Goal: Task Accomplishment & Management: Manage account settings

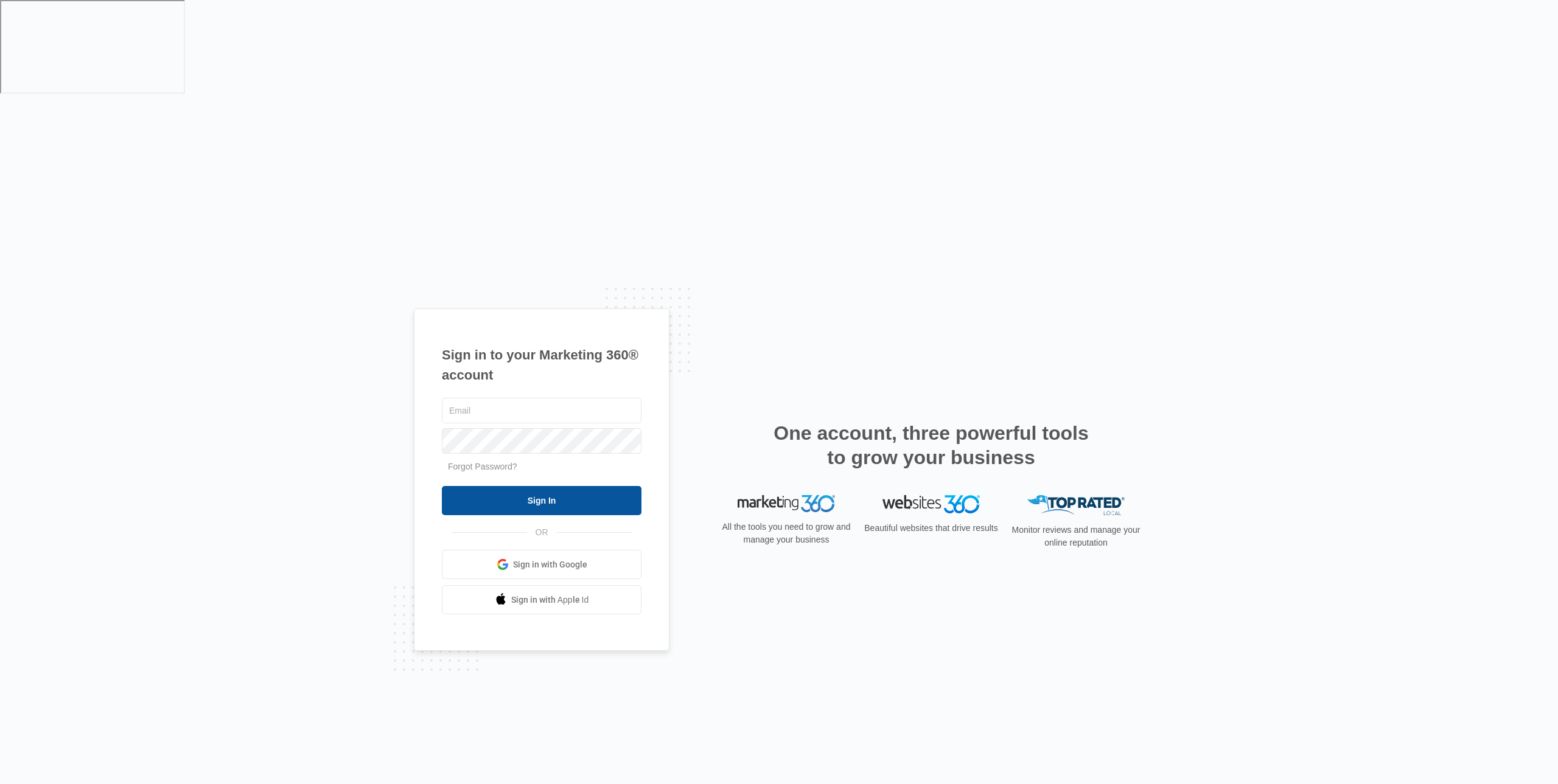
type input "[EMAIL_ADDRESS][DOMAIN_NAME]"
click at [549, 486] on input "Sign In" at bounding box center [542, 500] width 199 height 29
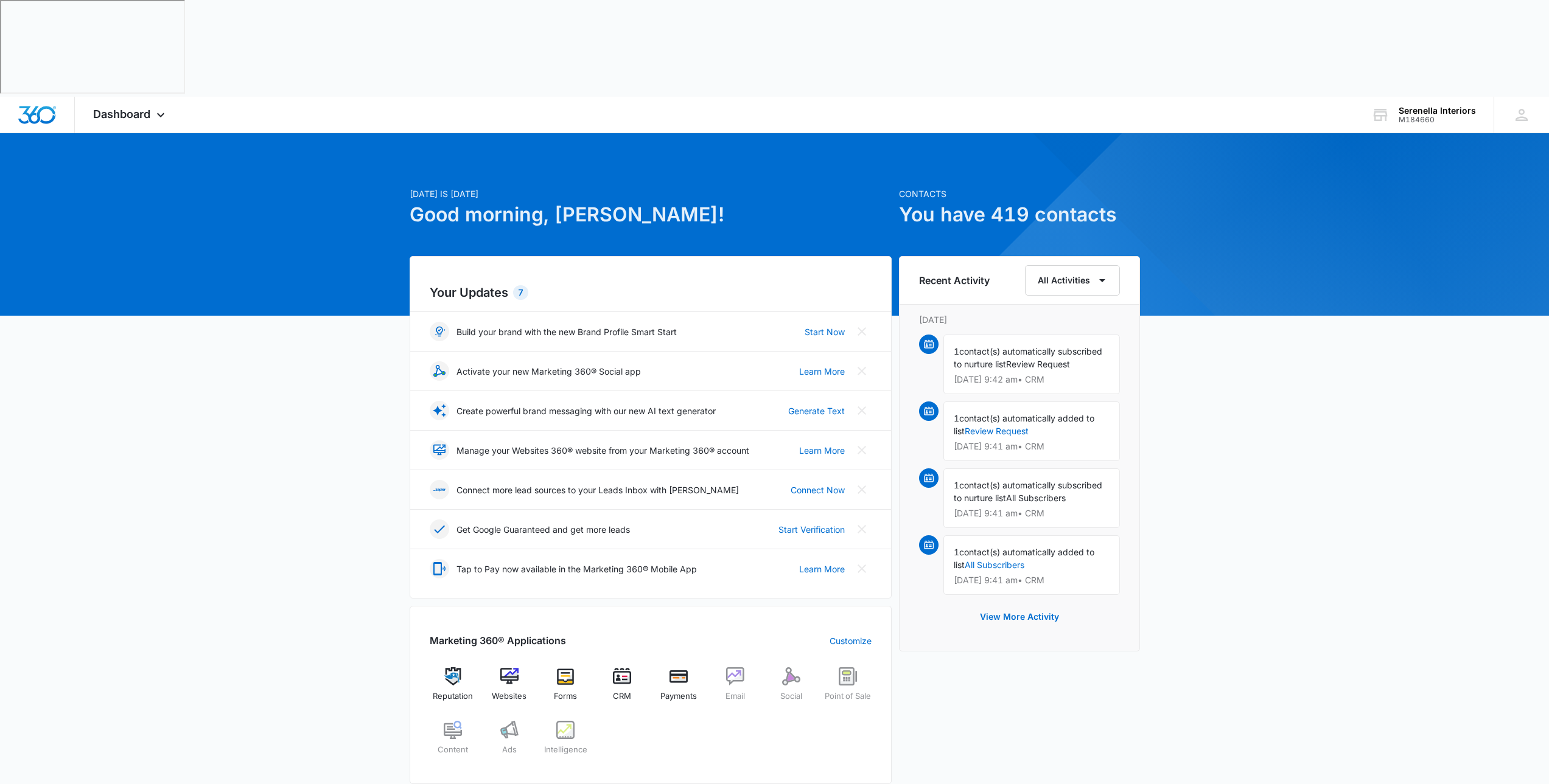
scroll to position [81, 0]
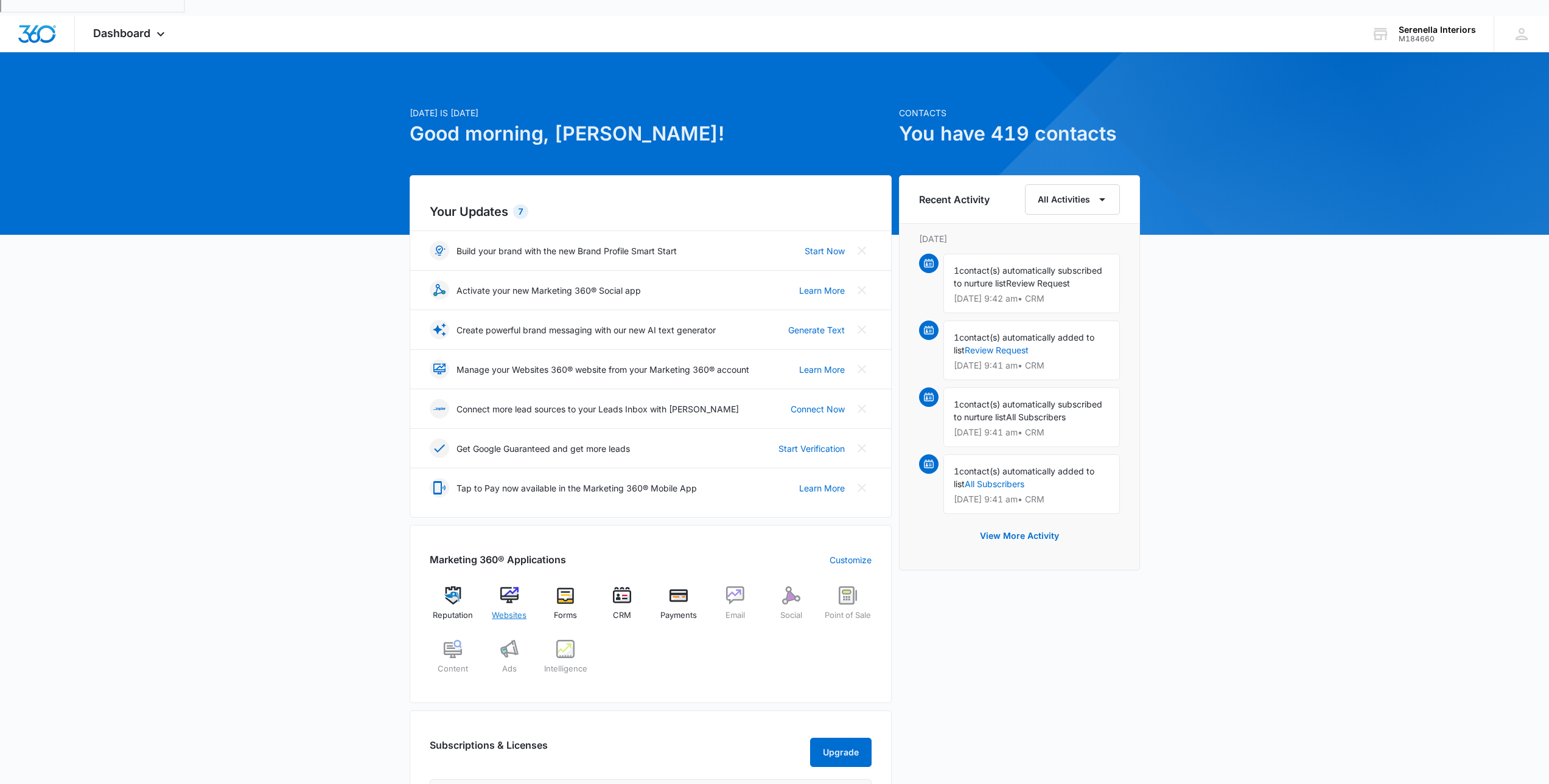
click at [514, 587] on img at bounding box center [510, 596] width 19 height 19
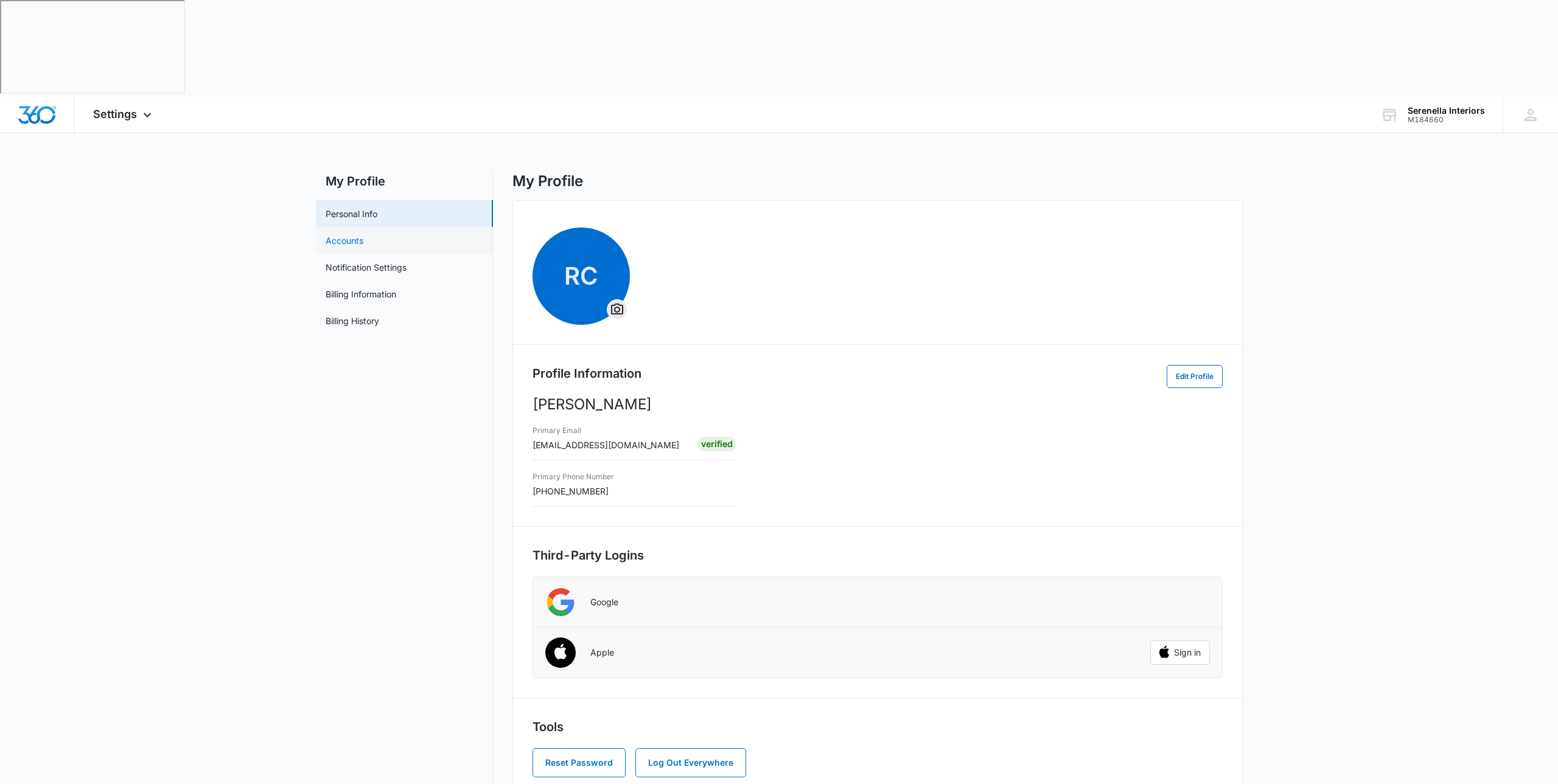
click at [334, 235] on link "Accounts" at bounding box center [344, 241] width 37 height 12
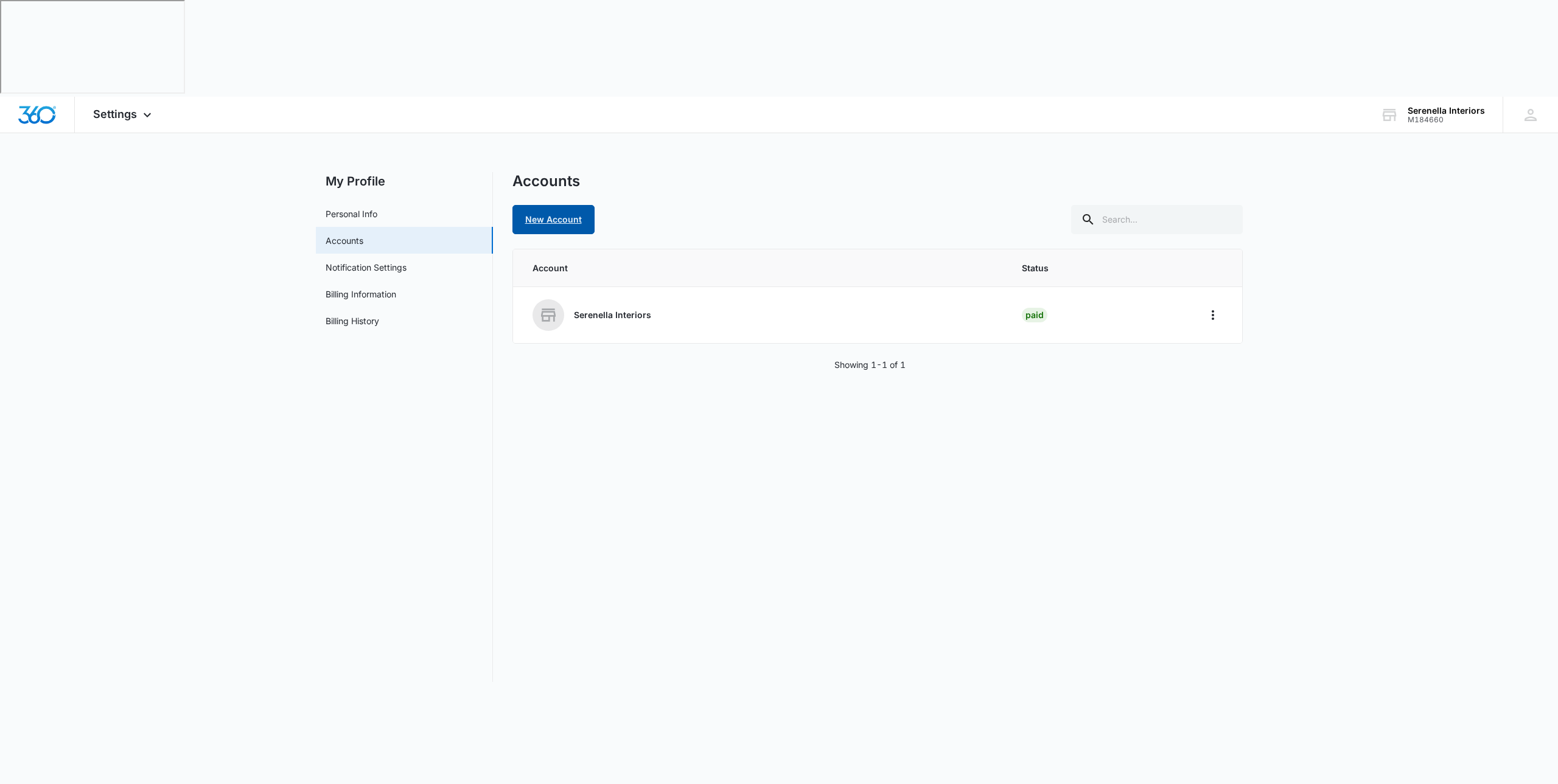
click at [534, 205] on link "New Account" at bounding box center [553, 220] width 82 height 29
select select "US"
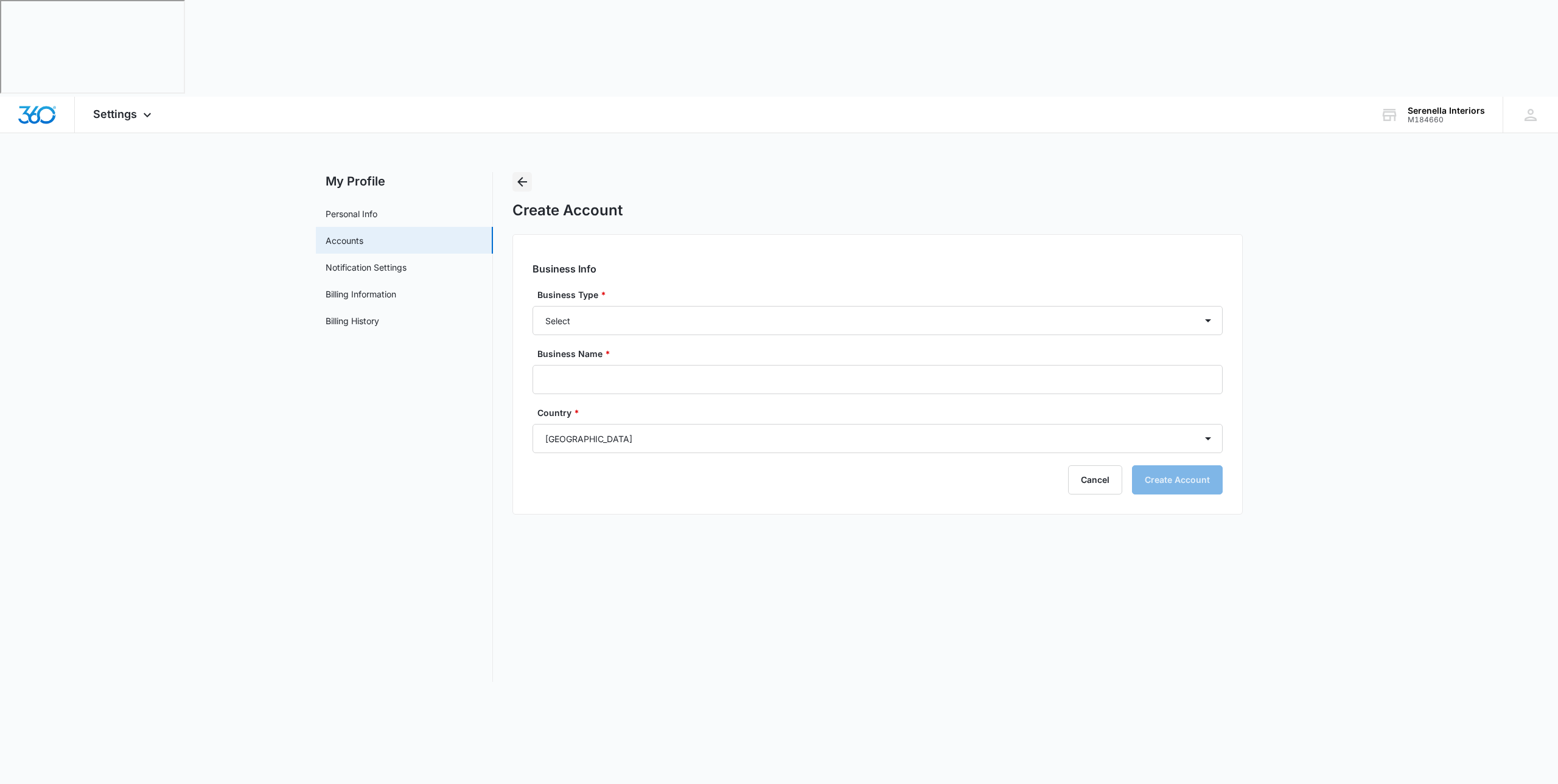
click at [525, 174] on icon "Back" at bounding box center [522, 181] width 14 height 14
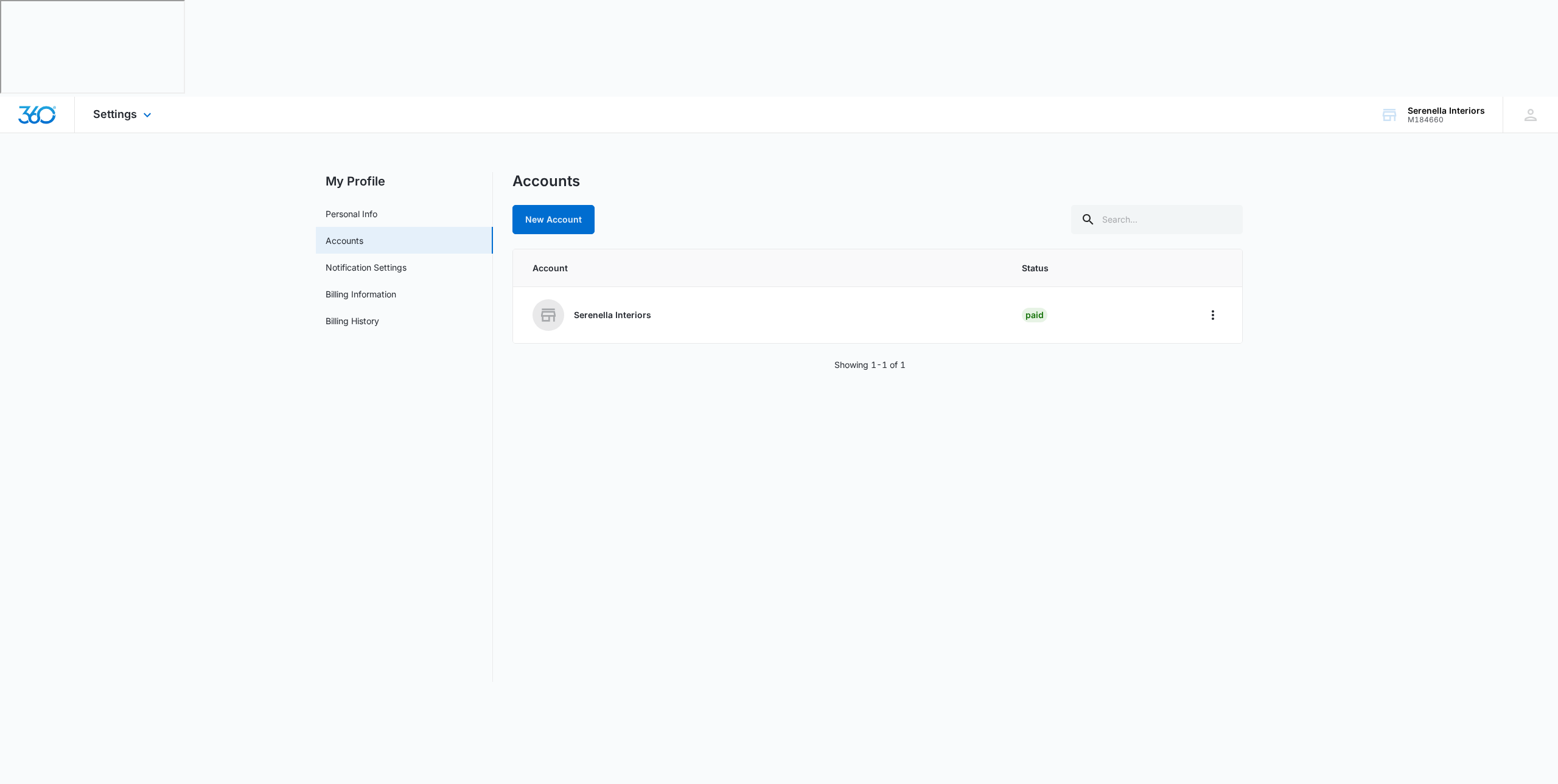
click at [156, 97] on div "Settings Apps Reputation Websites Forms CRM Email Social Payments POS Content A…" at bounding box center [124, 115] width 98 height 36
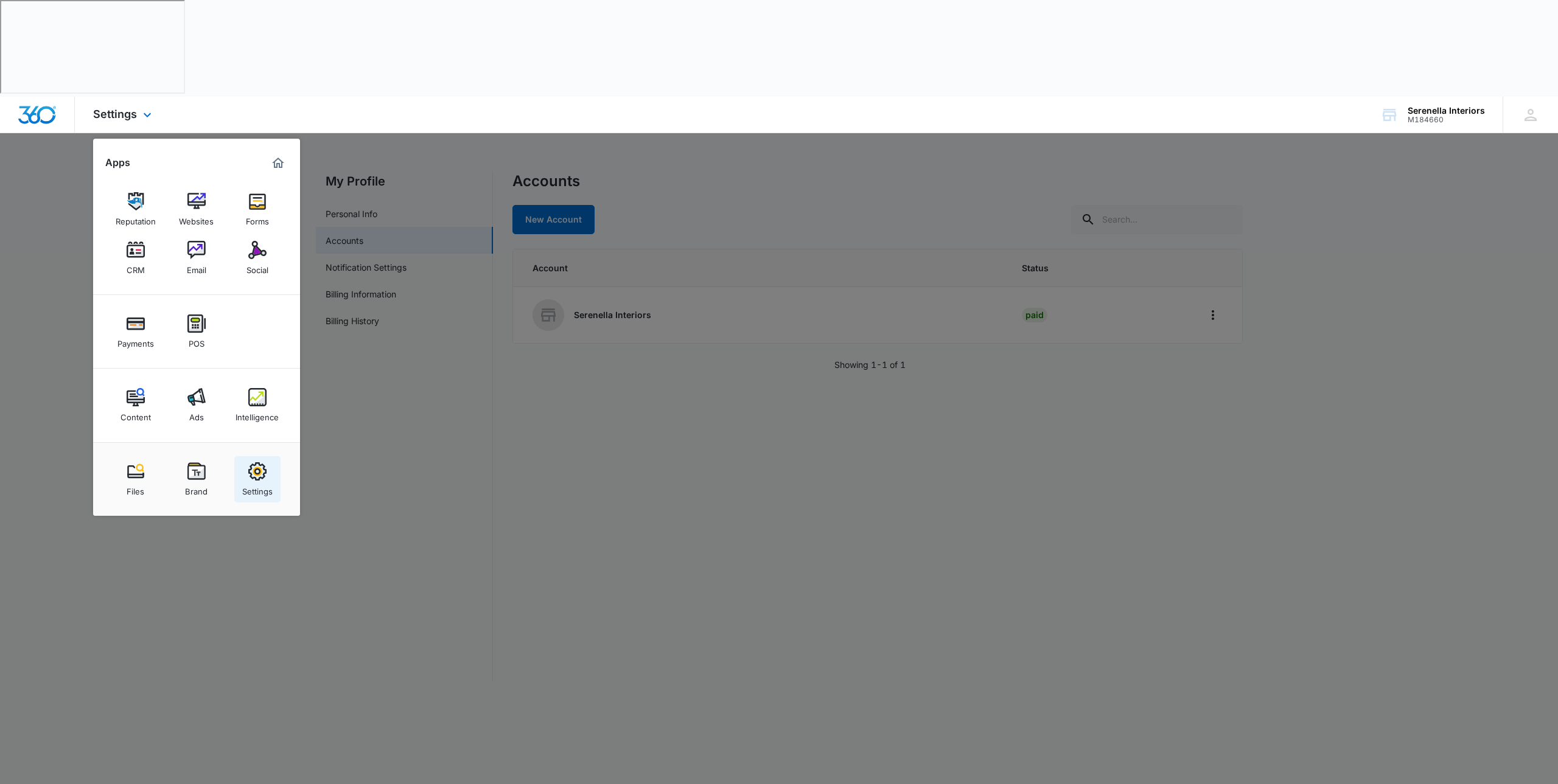
click at [267, 481] on div "Settings" at bounding box center [257, 489] width 30 height 16
select select "54"
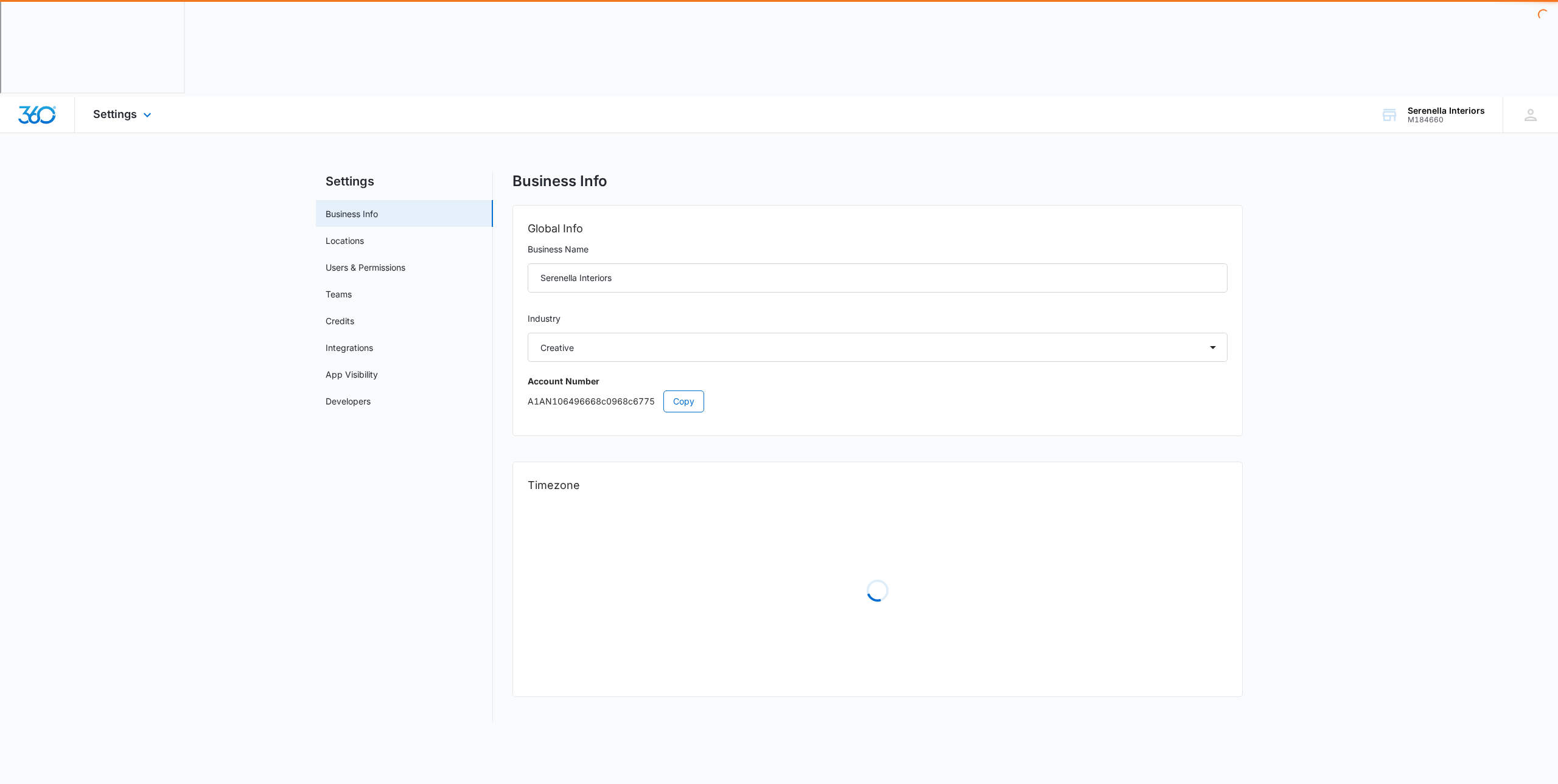
select select "US"
select select "America/New_York"
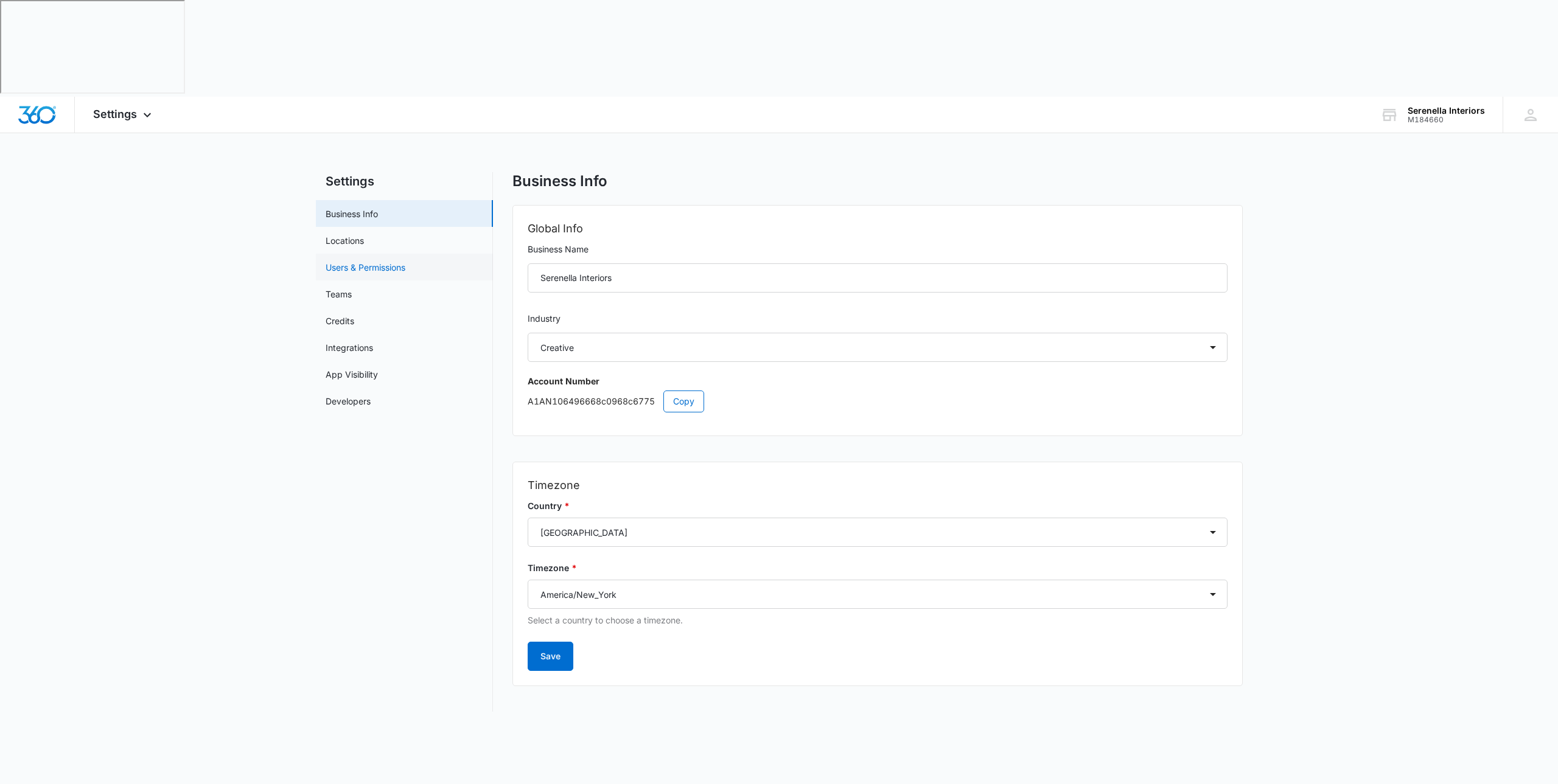
click at [382, 261] on link "Users & Permissions" at bounding box center [365, 268] width 80 height 12
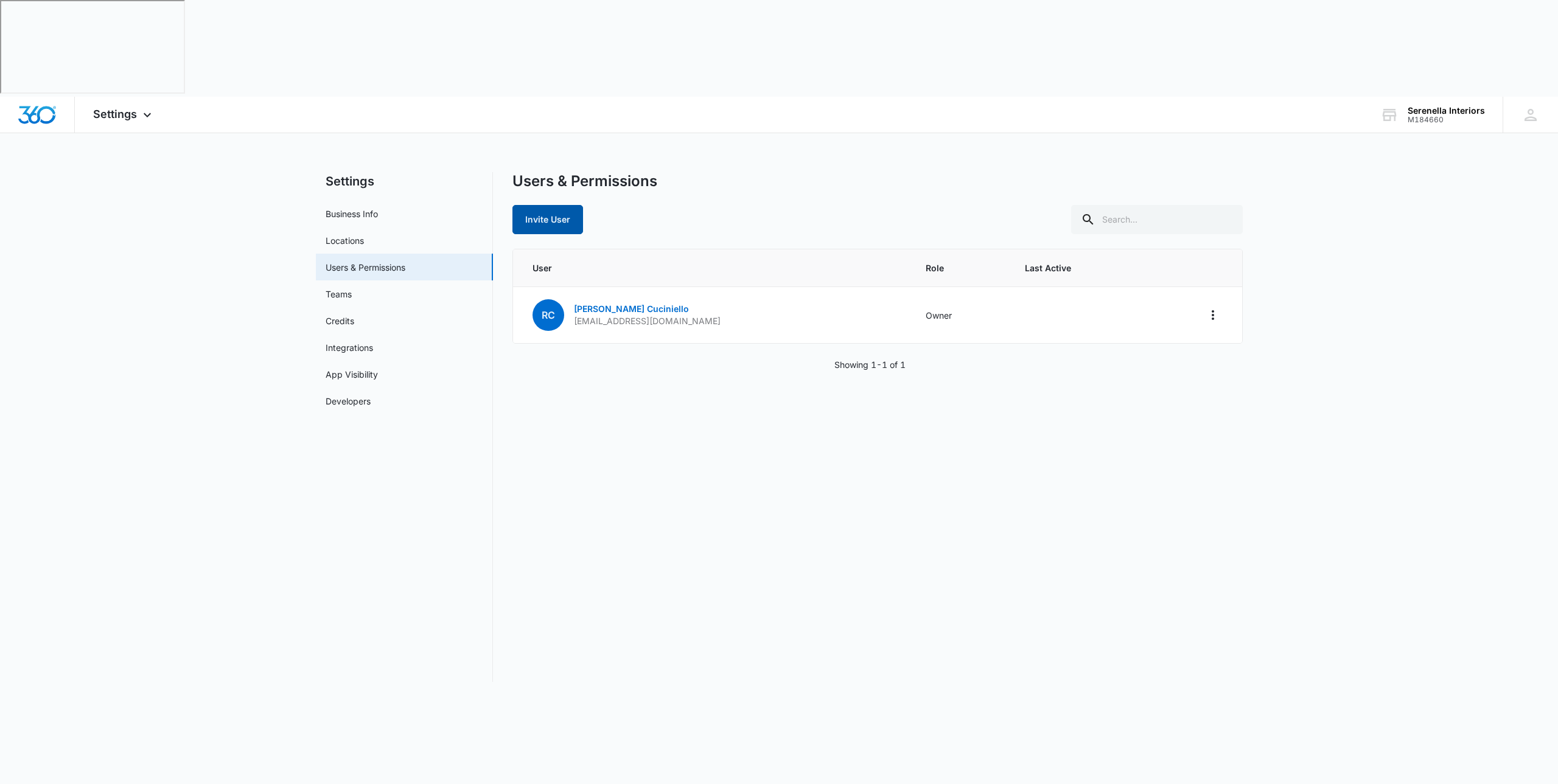
click at [558, 205] on button "Invite User" at bounding box center [547, 220] width 70 height 29
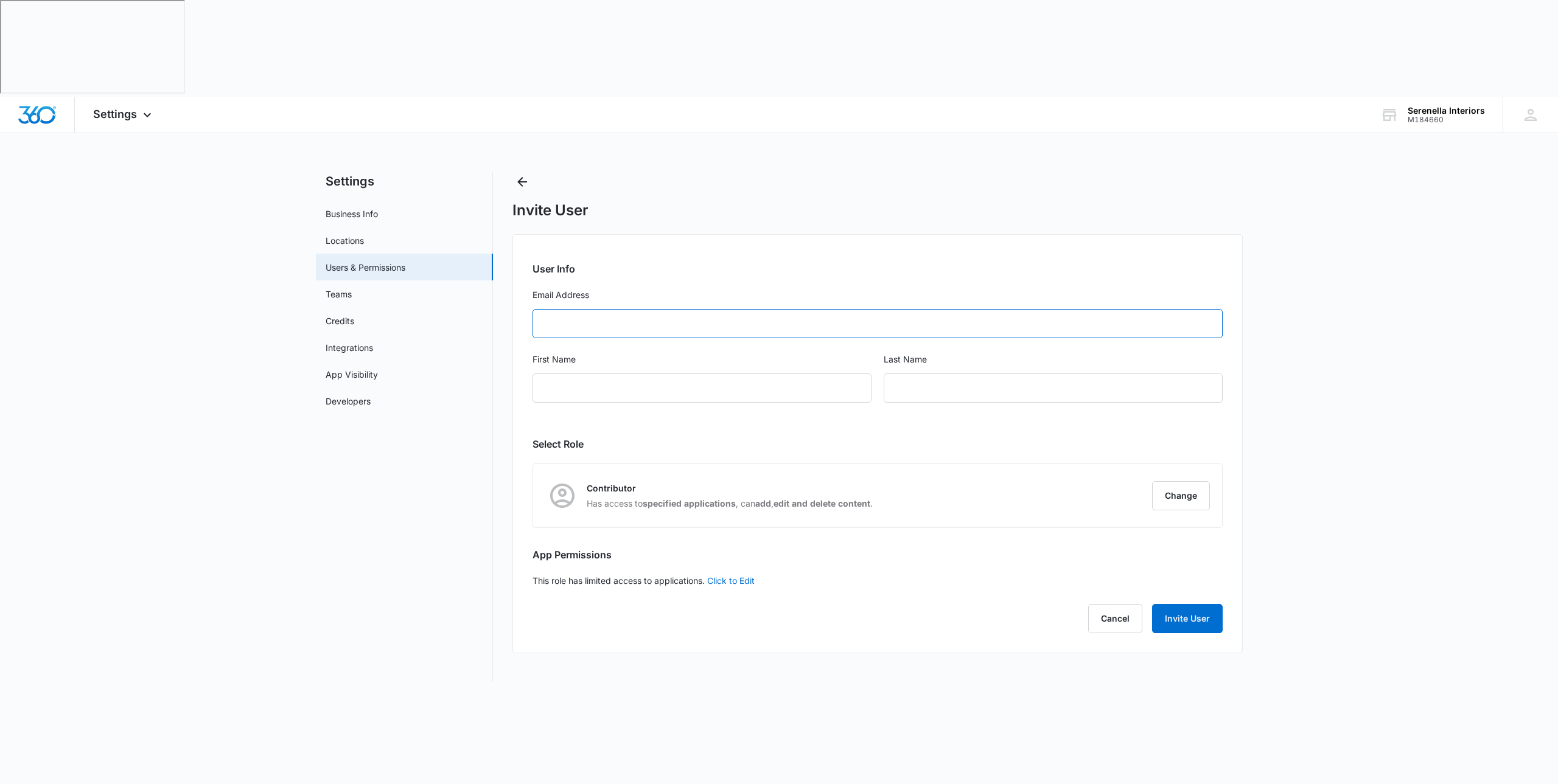
click at [584, 309] on input "Email Address" at bounding box center [878, 324] width 690 height 29
type input "[PERSON_NAME][EMAIL_ADDRESS][PERSON_NAME][DOMAIN_NAME]"
click at [641, 373] on input "First Name" at bounding box center [702, 388] width 339 height 29
type input "[PERSON_NAME]"
type input "Grant"
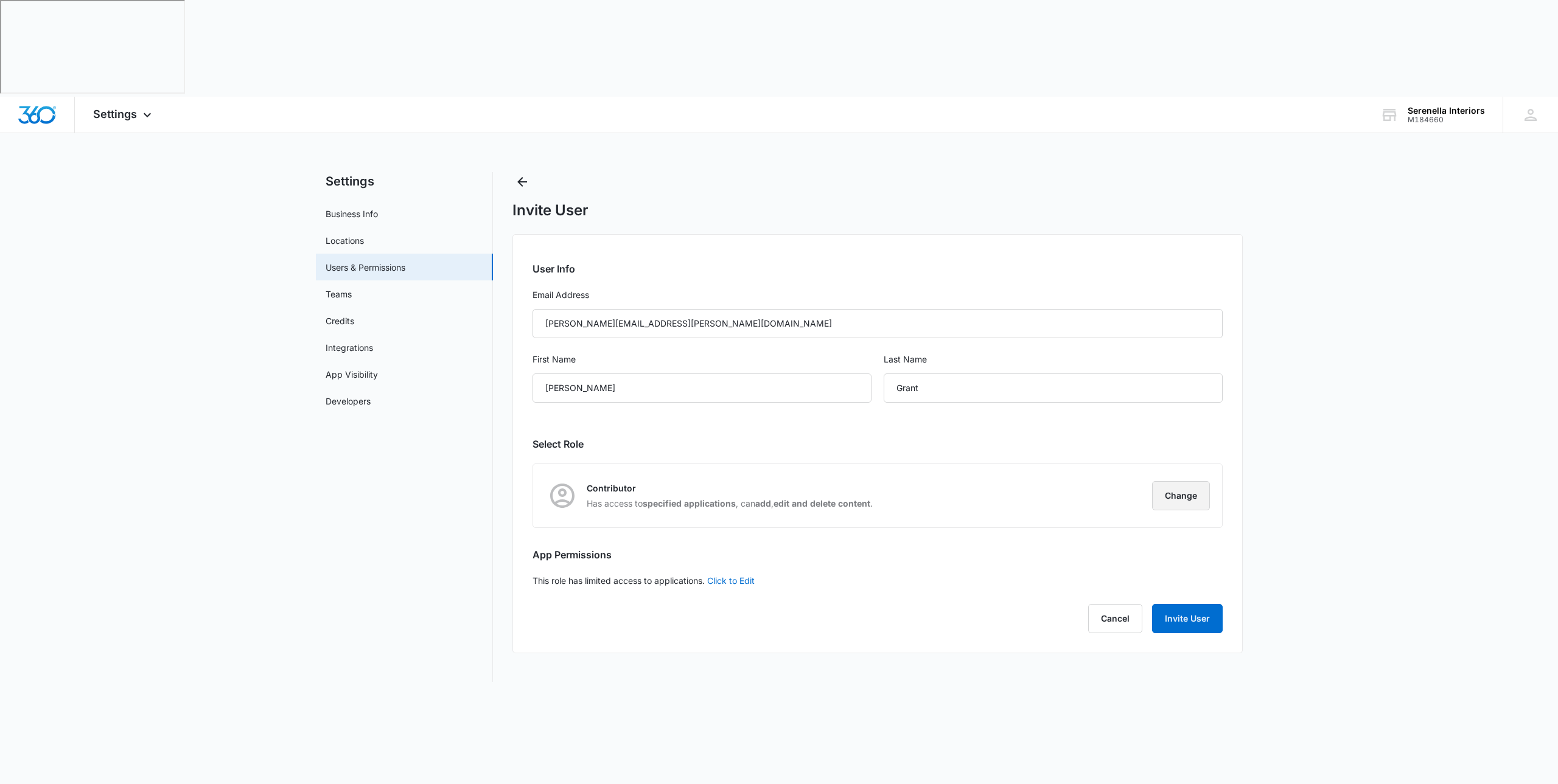
click at [1172, 481] on button "Change" at bounding box center [1181, 495] width 58 height 29
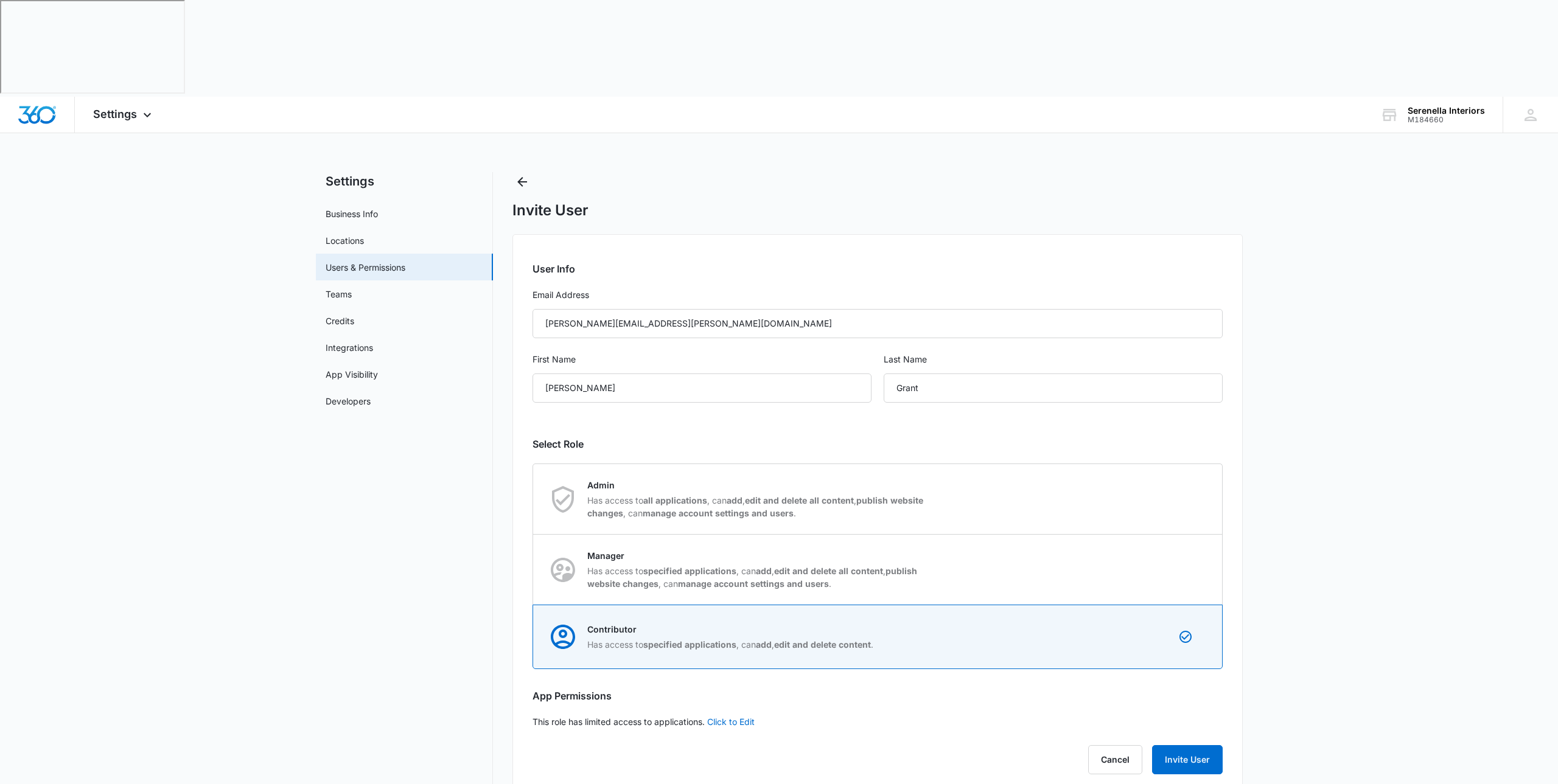
click at [1172, 464] on div "Admin Has access to all applications , can add , edit and delete all content , …" at bounding box center [878, 499] width 688 height 70
click at [534, 499] on input "Admin Has access to all applications , can add , edit and delete all content , …" at bounding box center [534, 499] width 1 height 1
radio input "true"
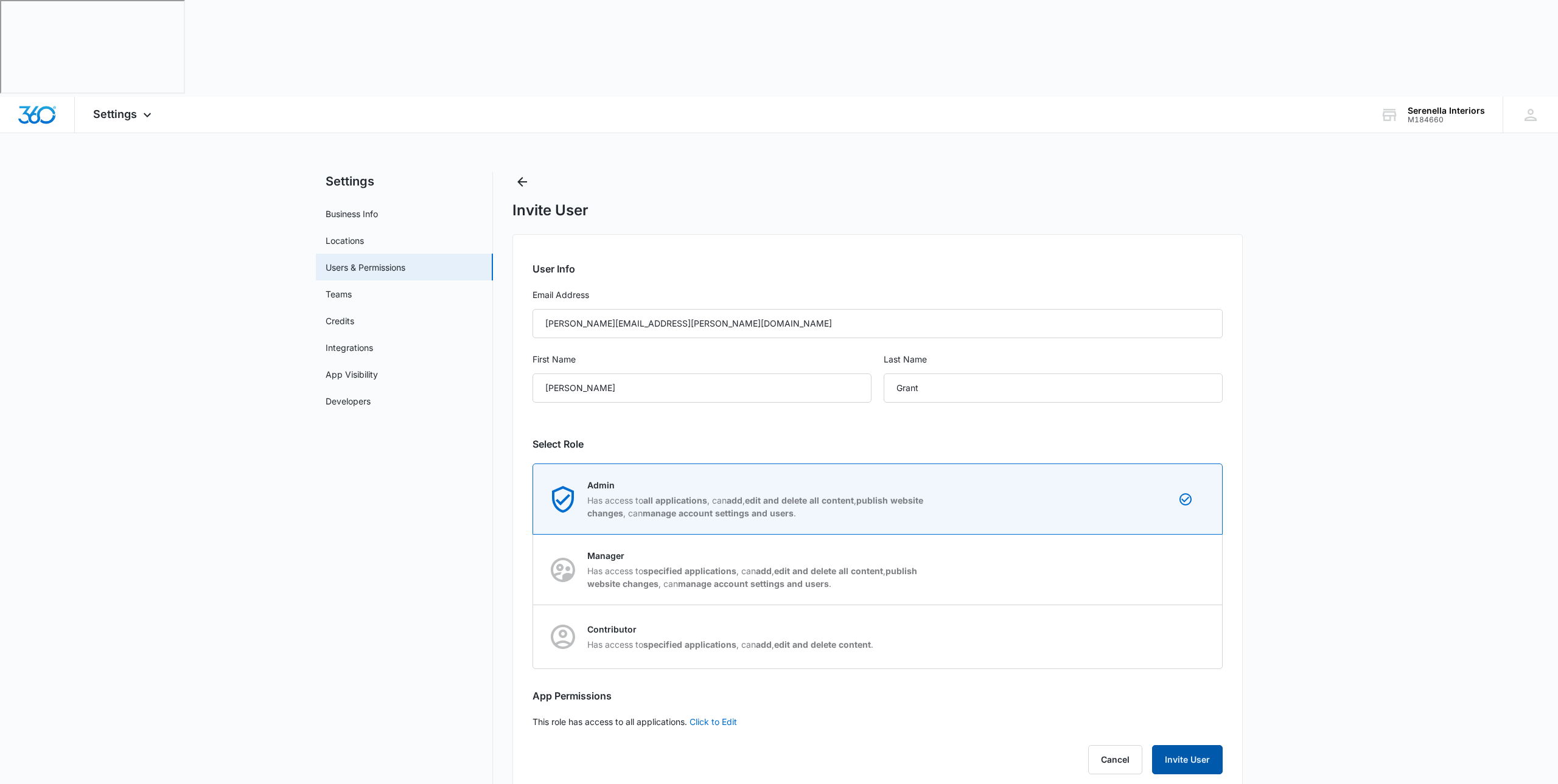
click at [1193, 745] on button "Invite User" at bounding box center [1187, 759] width 70 height 29
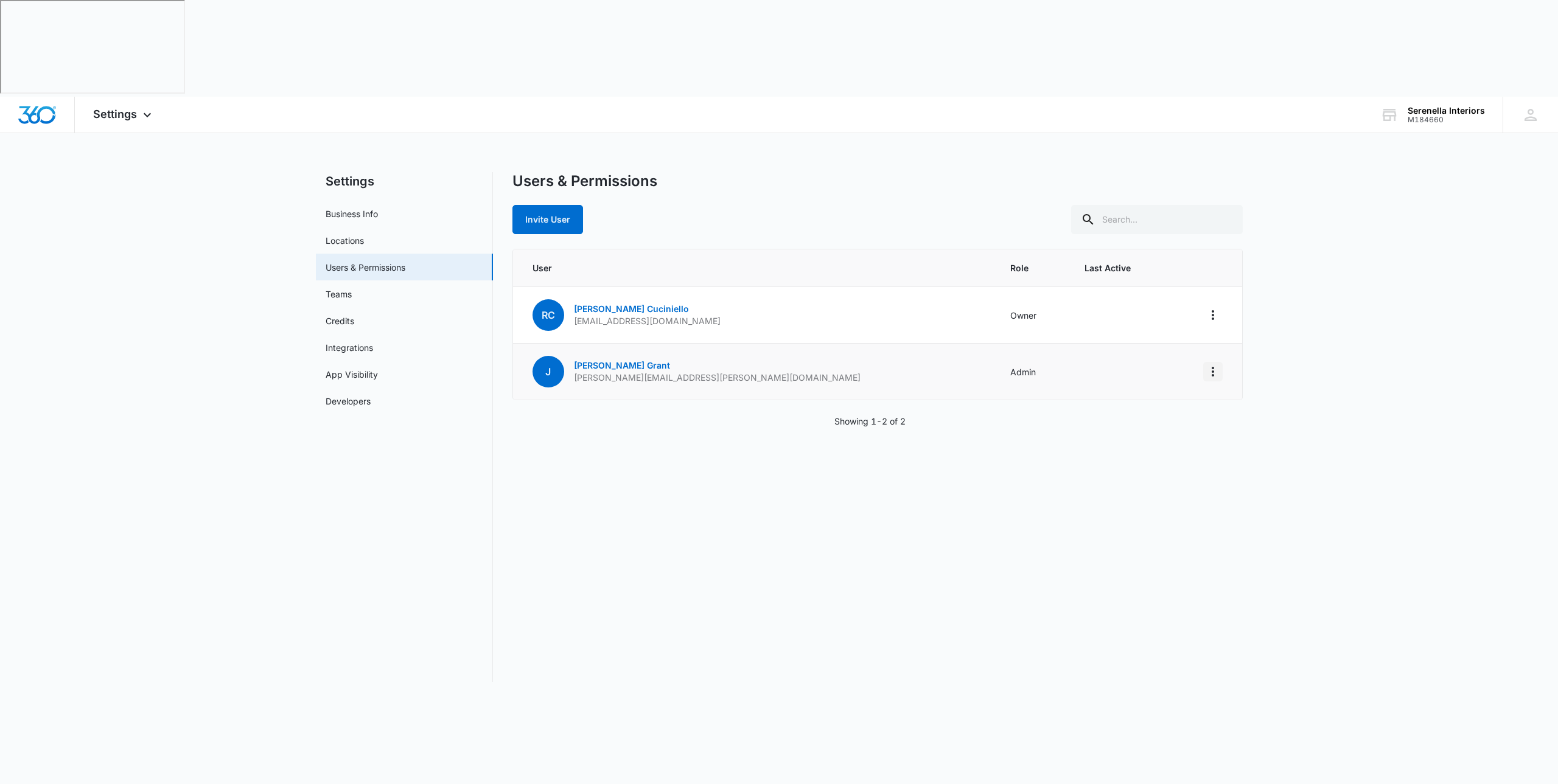
click at [1210, 364] on icon "Actions" at bounding box center [1213, 372] width 14 height 14
